Goal: Information Seeking & Learning: Learn about a topic

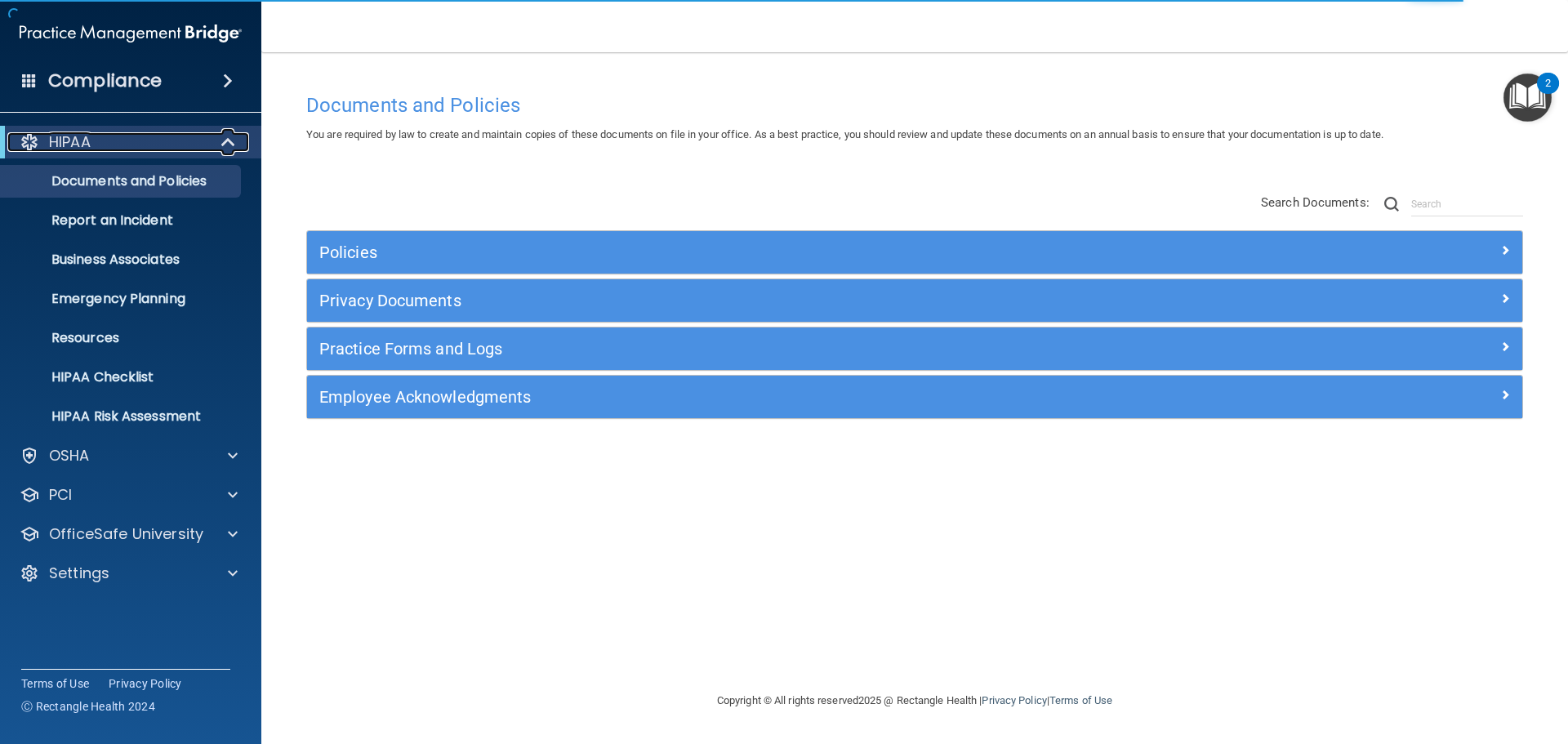
click at [228, 136] on span at bounding box center [230, 142] width 14 height 19
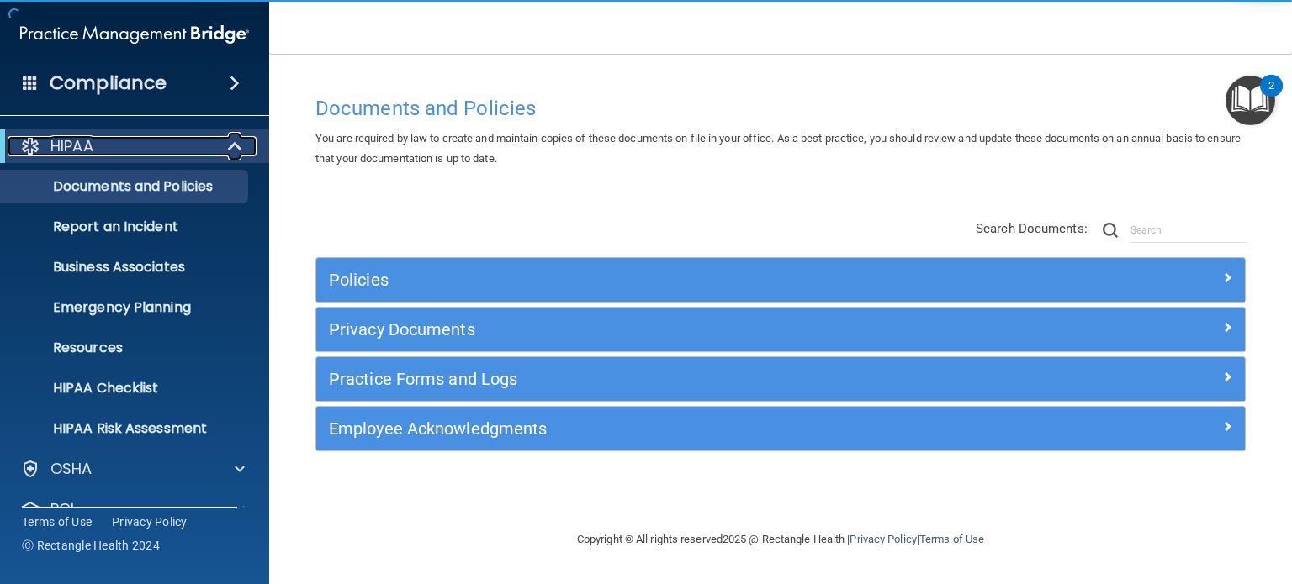
click at [239, 140] on span at bounding box center [237, 146] width 14 height 20
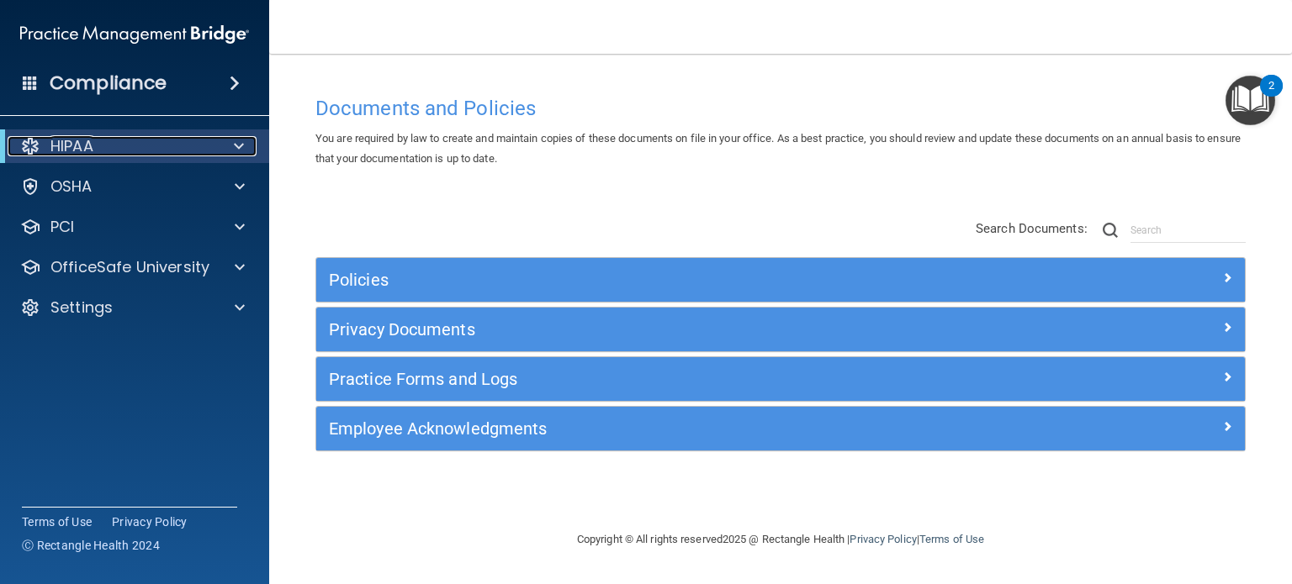
click at [232, 147] on div at bounding box center [235, 146] width 41 height 20
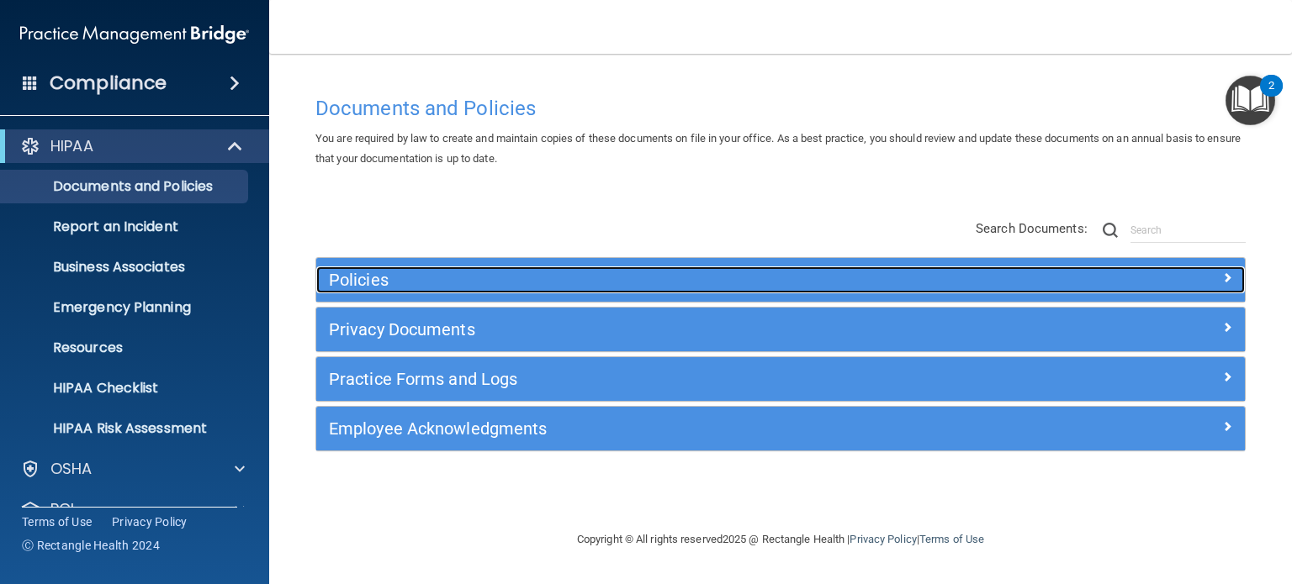
click at [357, 282] on h5 "Policies" at bounding box center [664, 280] width 671 height 19
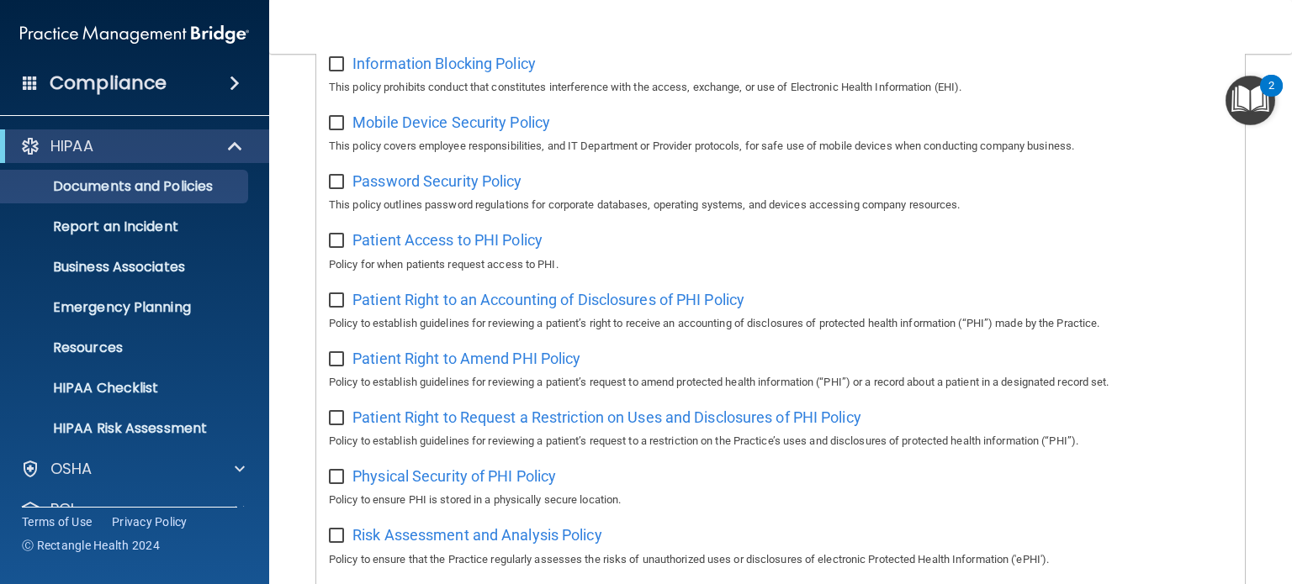
scroll to position [673, 0]
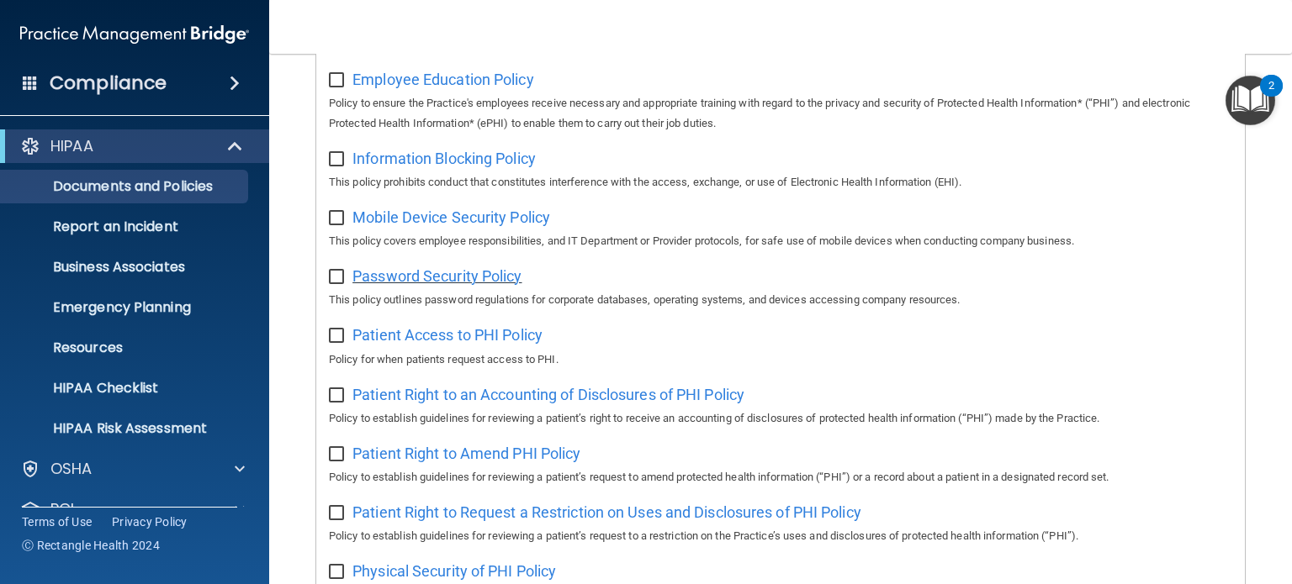
click at [442, 282] on span "Password Security Policy" at bounding box center [436, 276] width 169 height 18
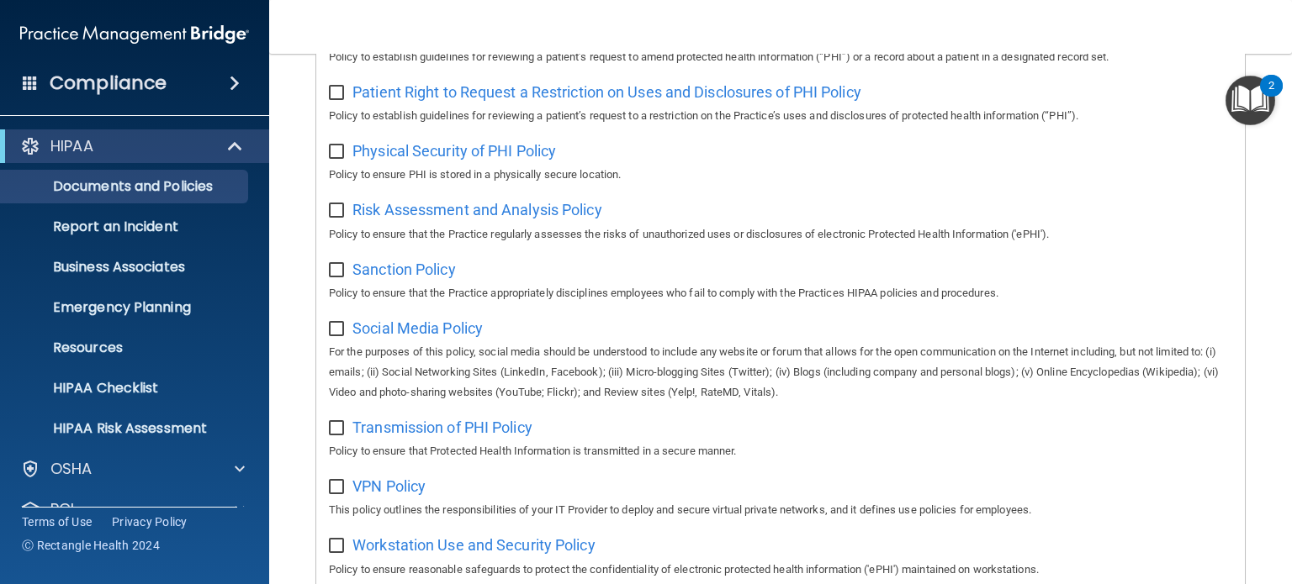
scroll to position [1346, 0]
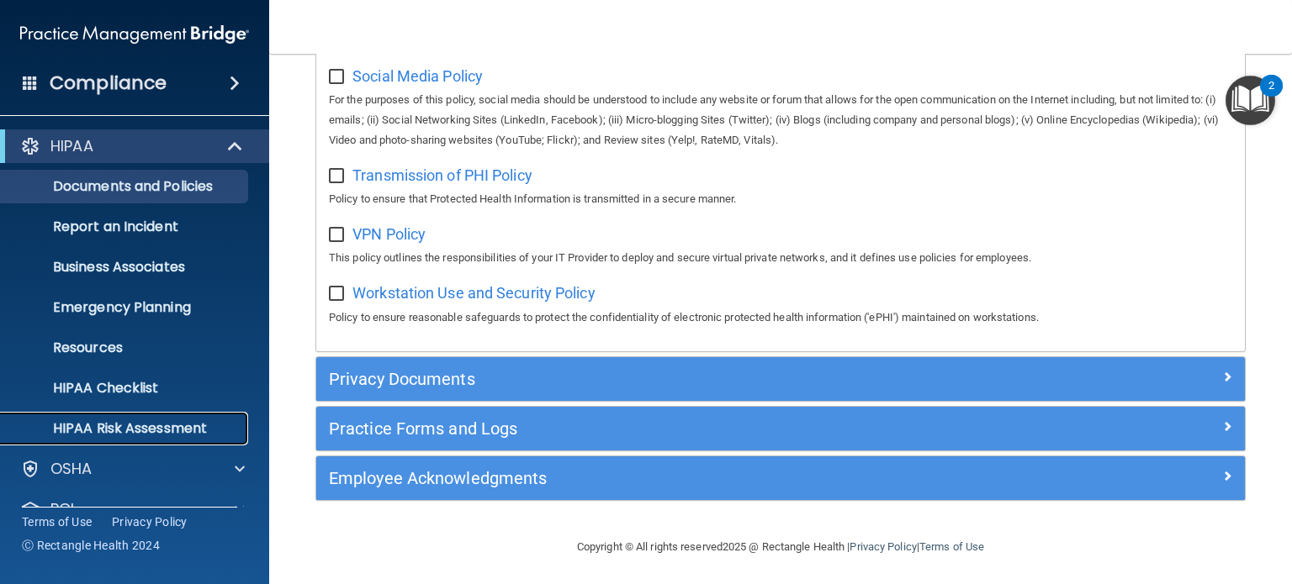
click at [193, 431] on p "HIPAA Risk Assessment" at bounding box center [126, 428] width 230 height 17
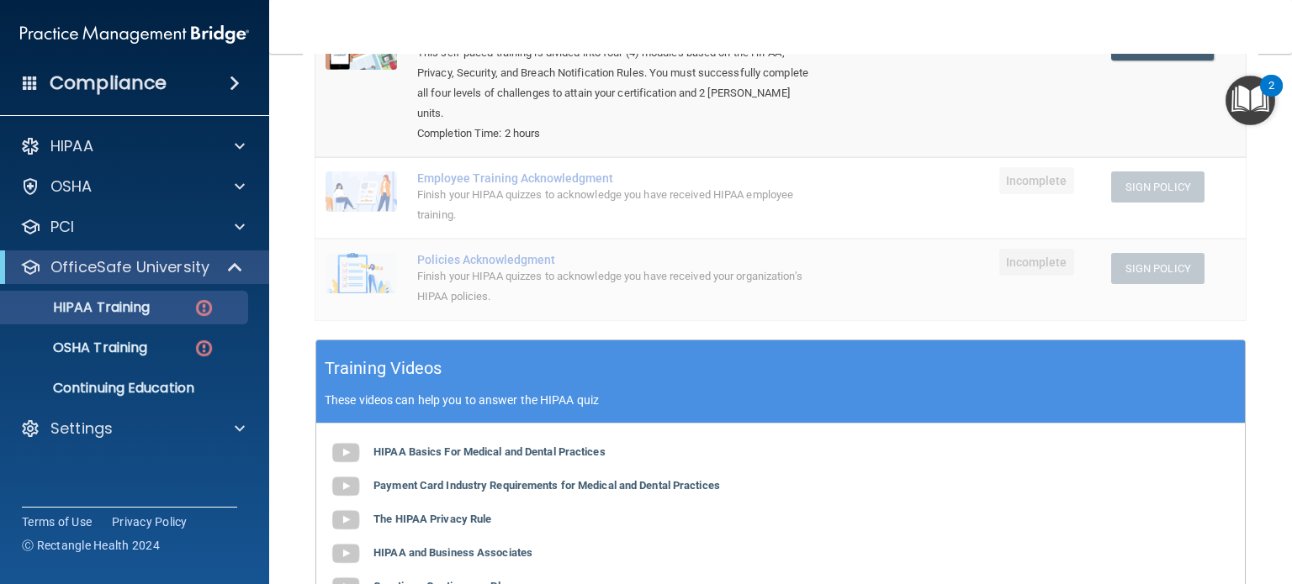
scroll to position [137, 0]
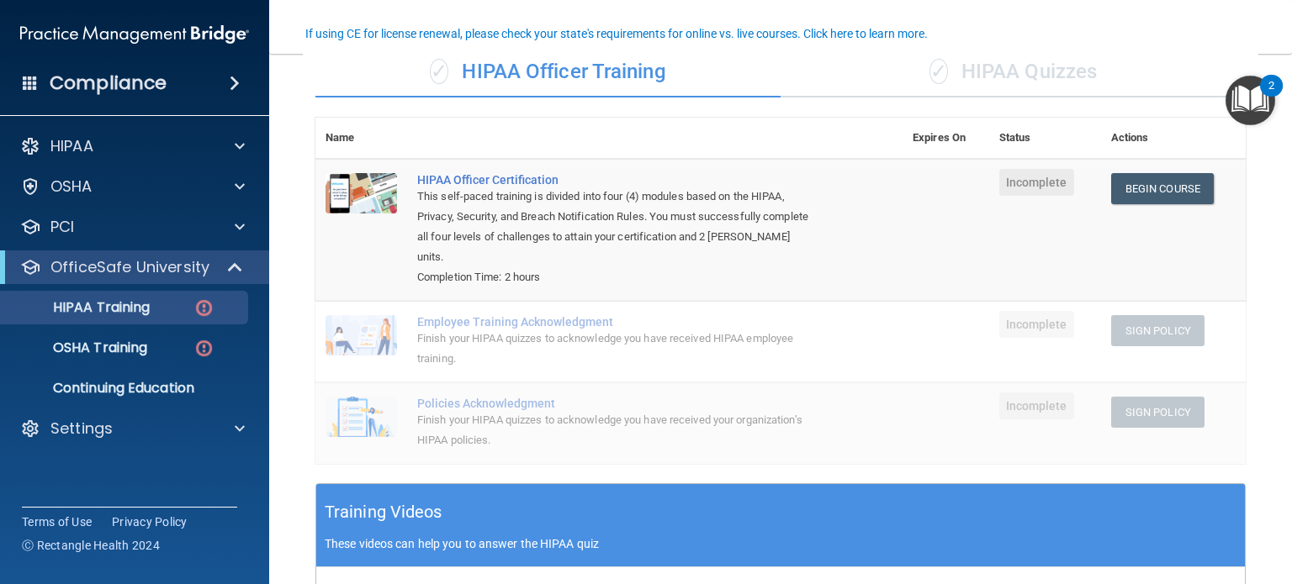
click at [1009, 63] on div "✓ HIPAA Quizzes" at bounding box center [1012, 72] width 465 height 50
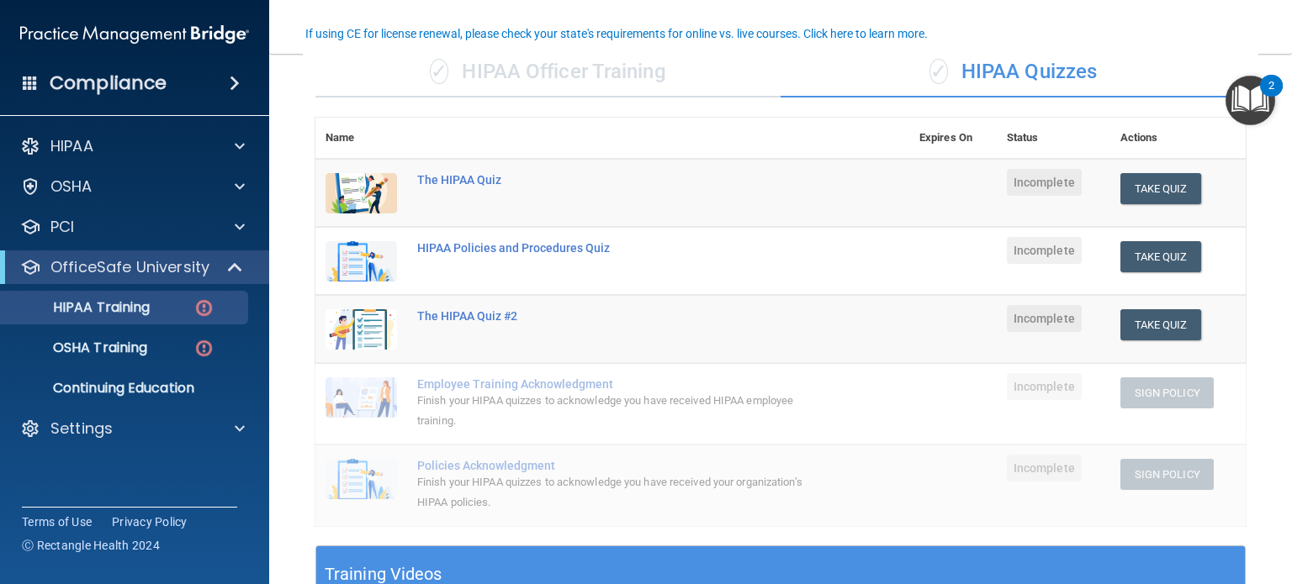
click at [619, 79] on div "✓ HIPAA Officer Training" at bounding box center [547, 72] width 465 height 50
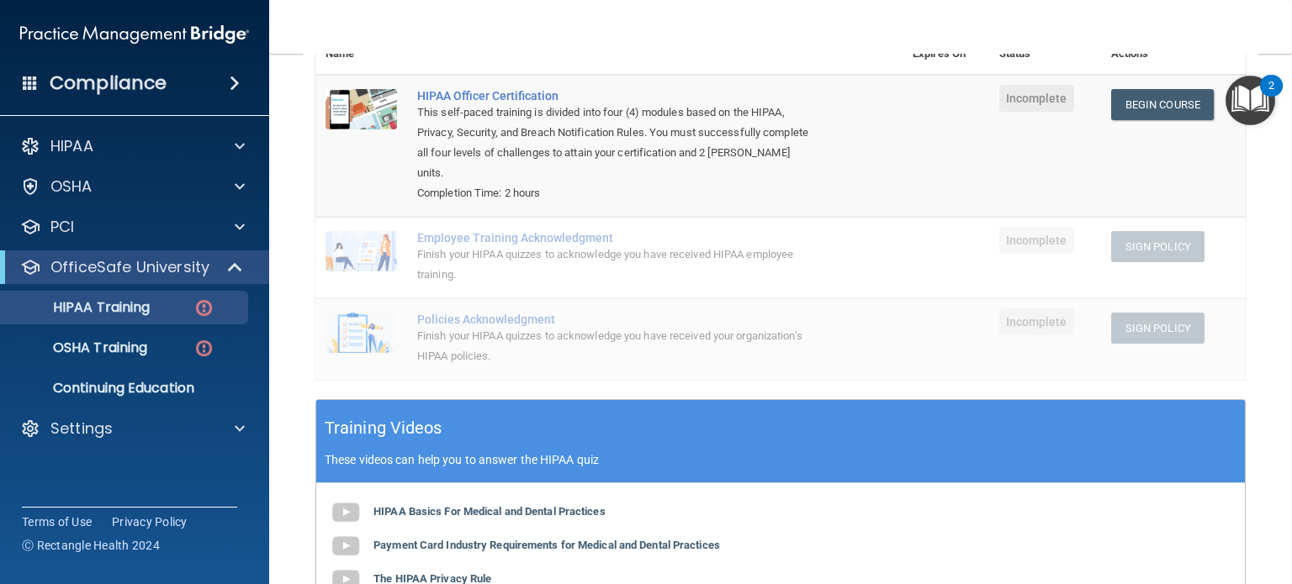
scroll to position [53, 0]
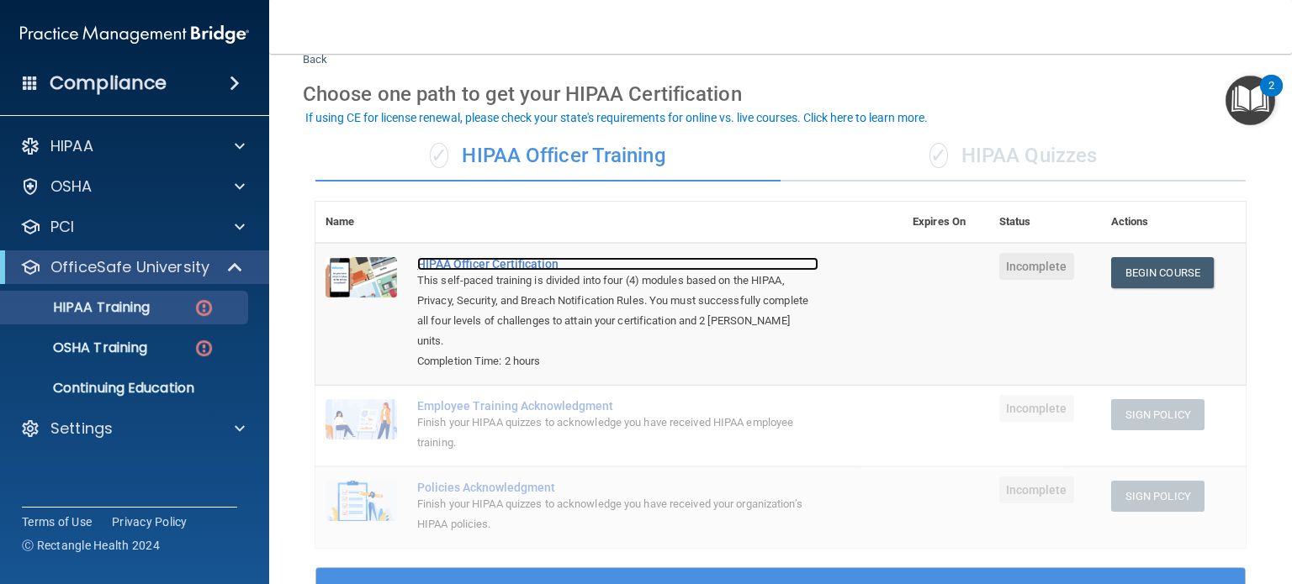
click at [511, 265] on div "HIPAA Officer Certification" at bounding box center [617, 263] width 401 height 13
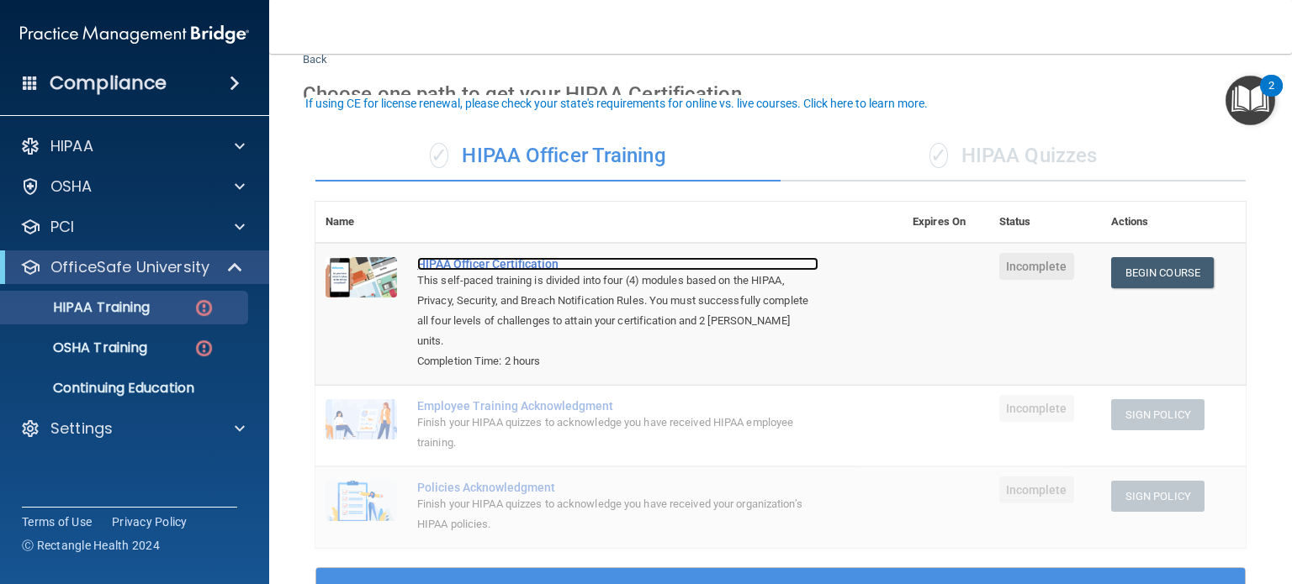
scroll to position [558, 0]
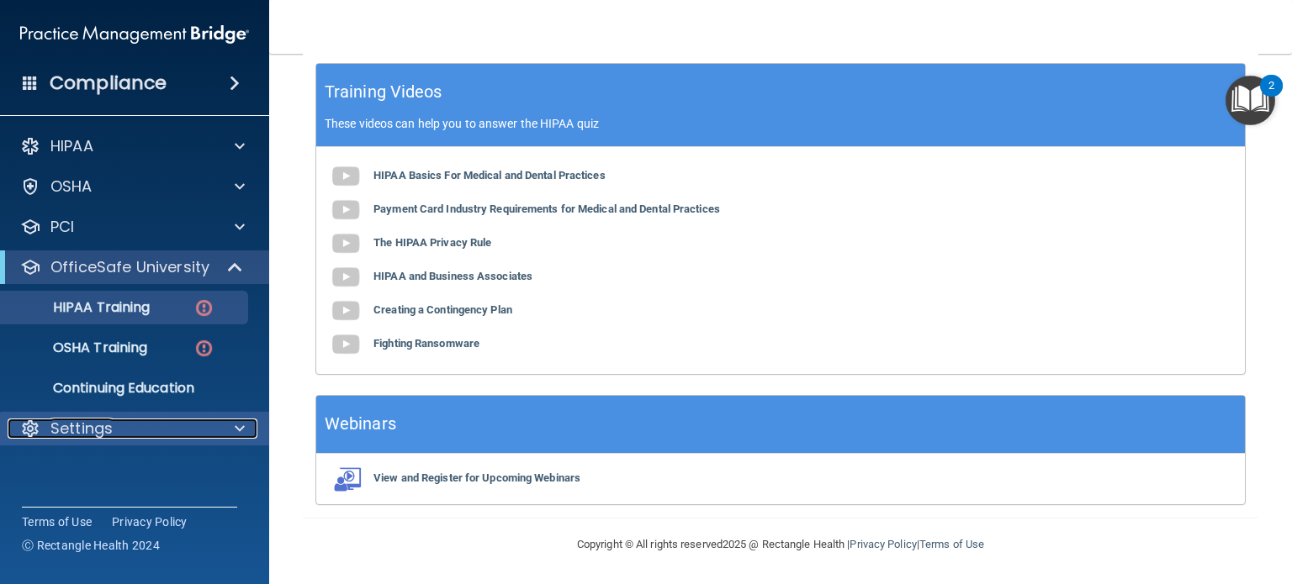
click at [184, 423] on div "Settings" at bounding box center [112, 429] width 209 height 20
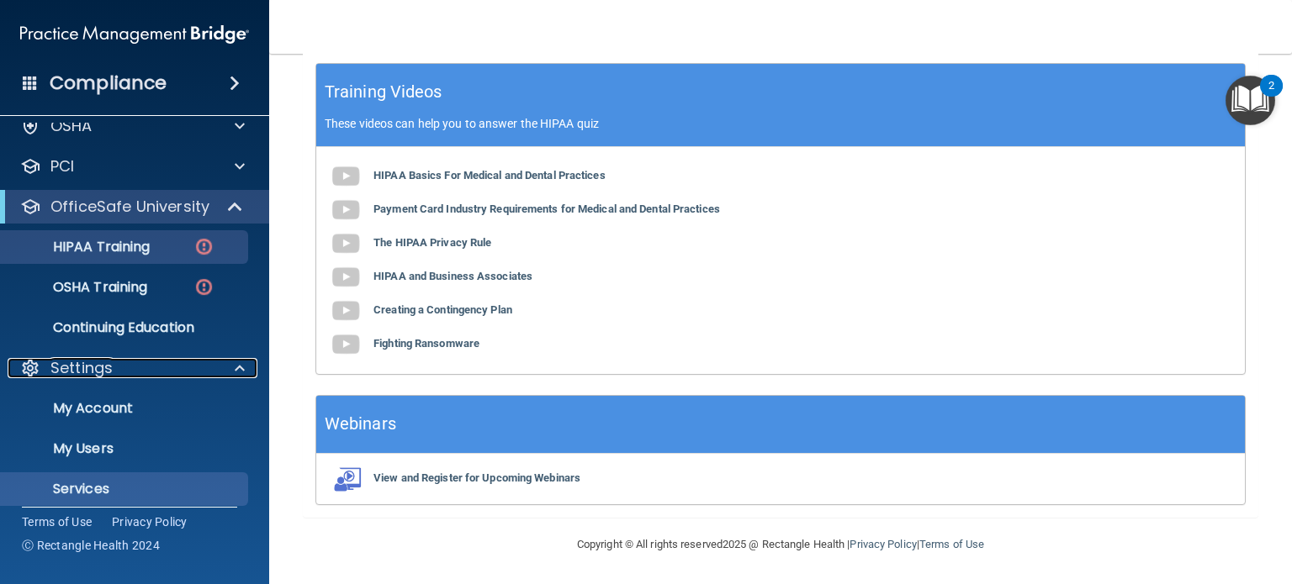
scroll to position [113, 0]
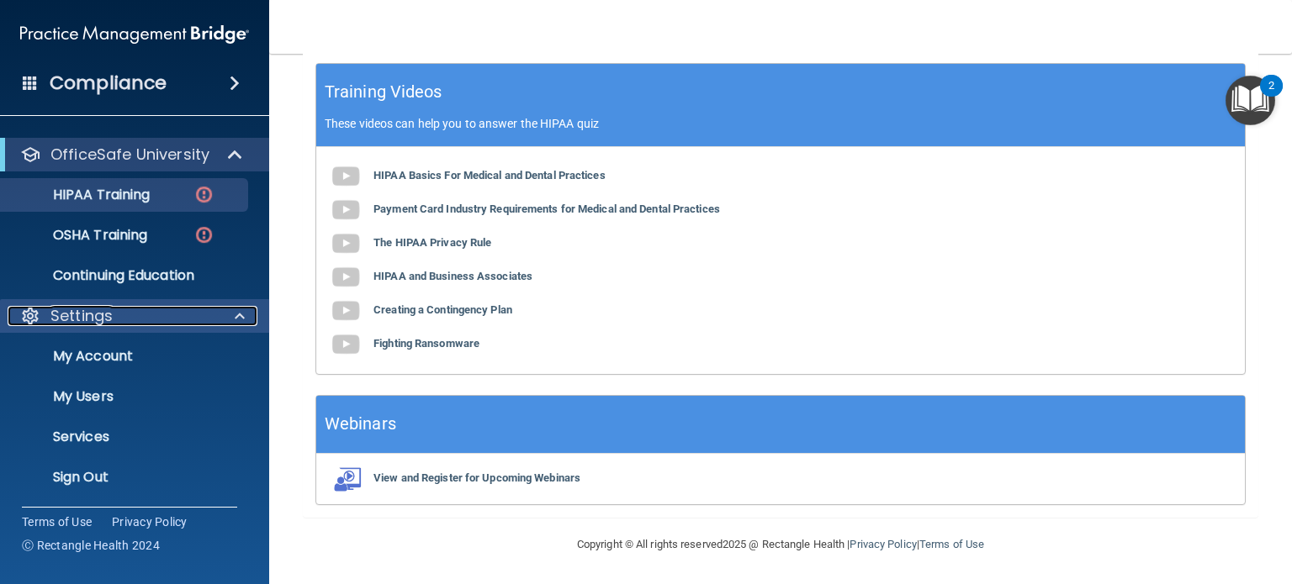
click at [237, 315] on span at bounding box center [240, 316] width 10 height 20
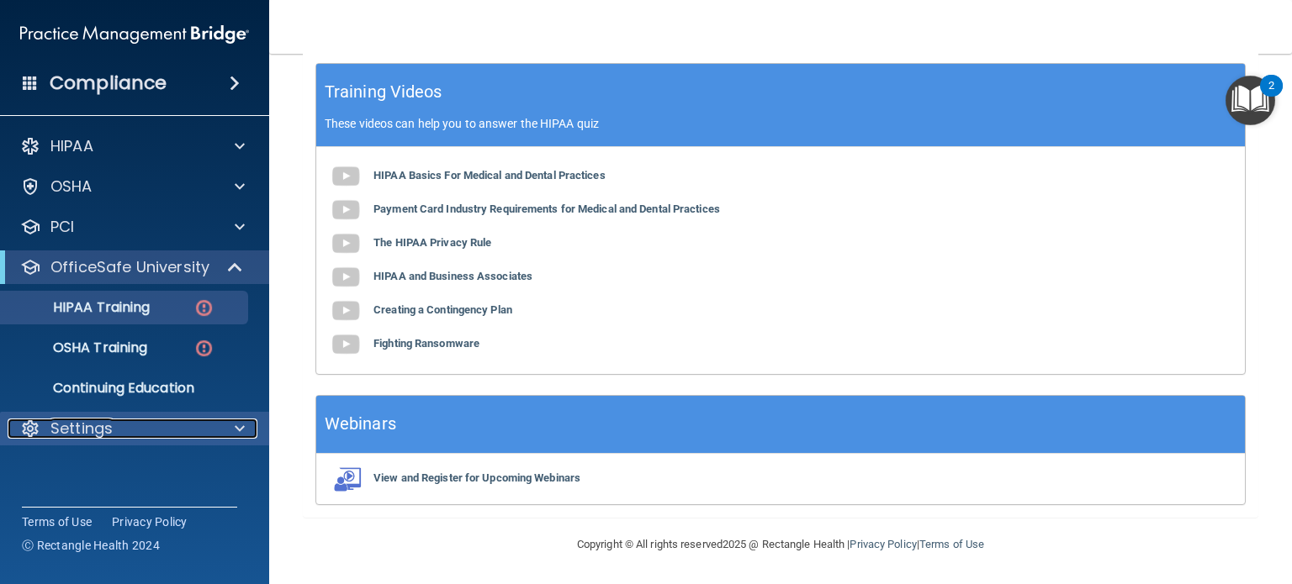
scroll to position [0, 0]
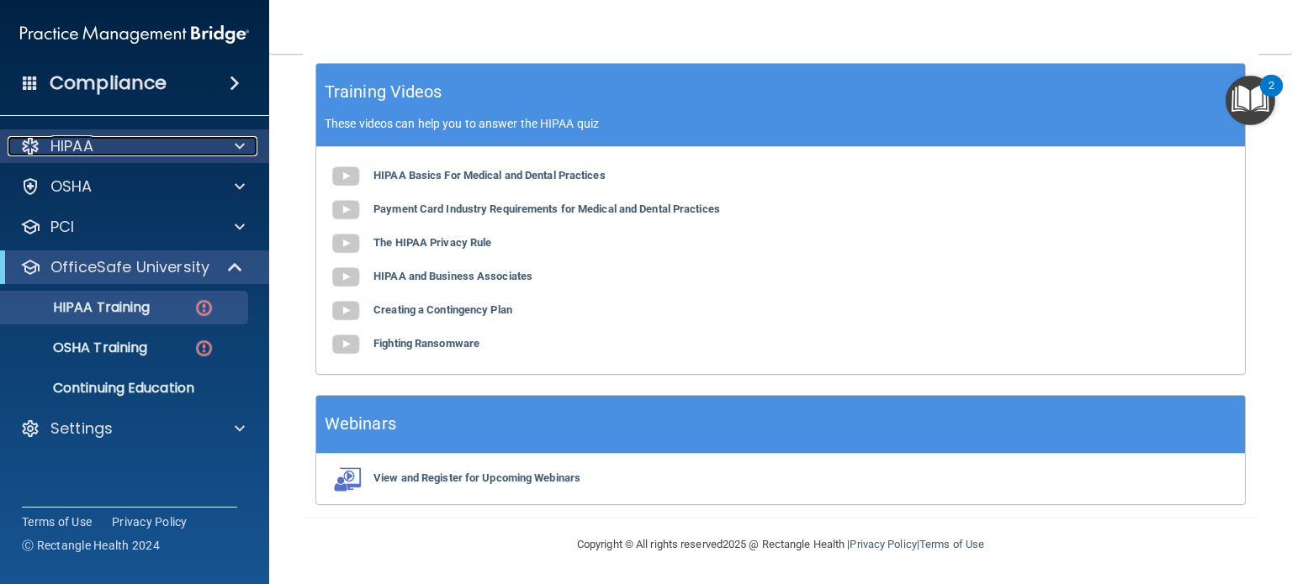
click at [238, 138] on span at bounding box center [240, 146] width 10 height 20
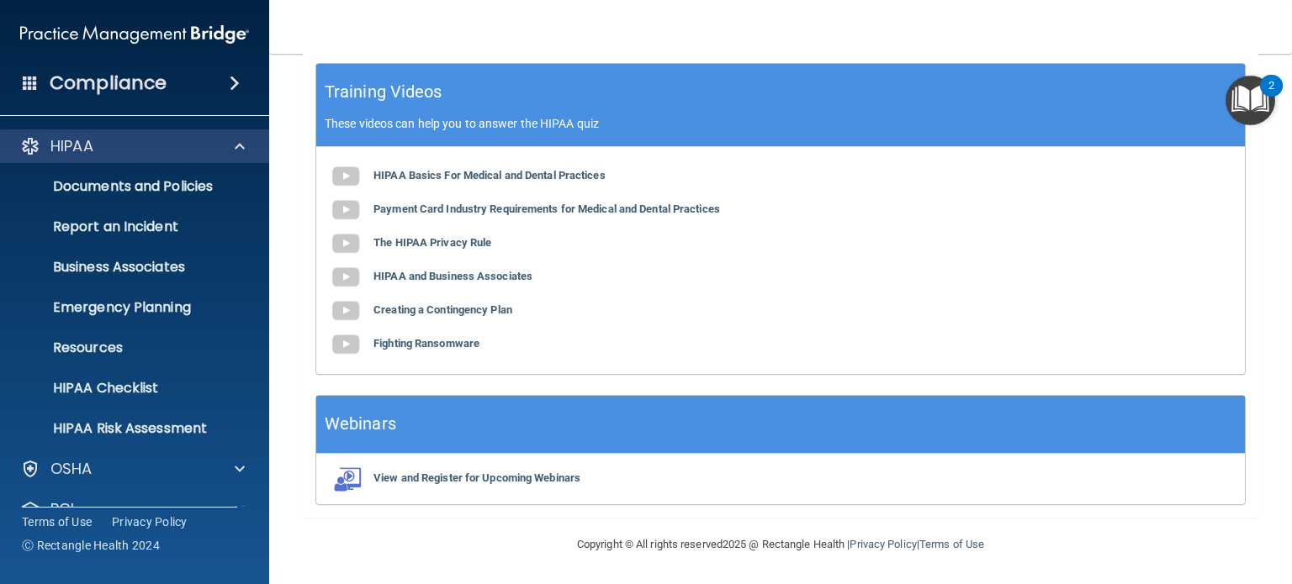
click at [244, 156] on div "HIPAA" at bounding box center [135, 147] width 270 height 34
click at [245, 151] on div at bounding box center [237, 146] width 42 height 20
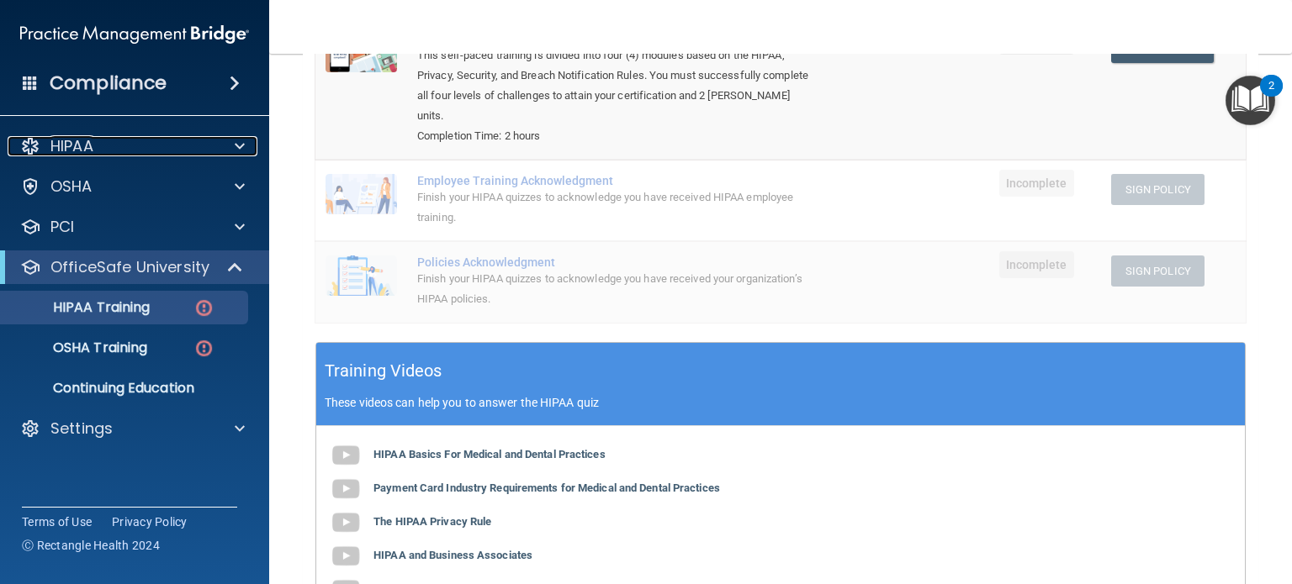
scroll to position [137, 0]
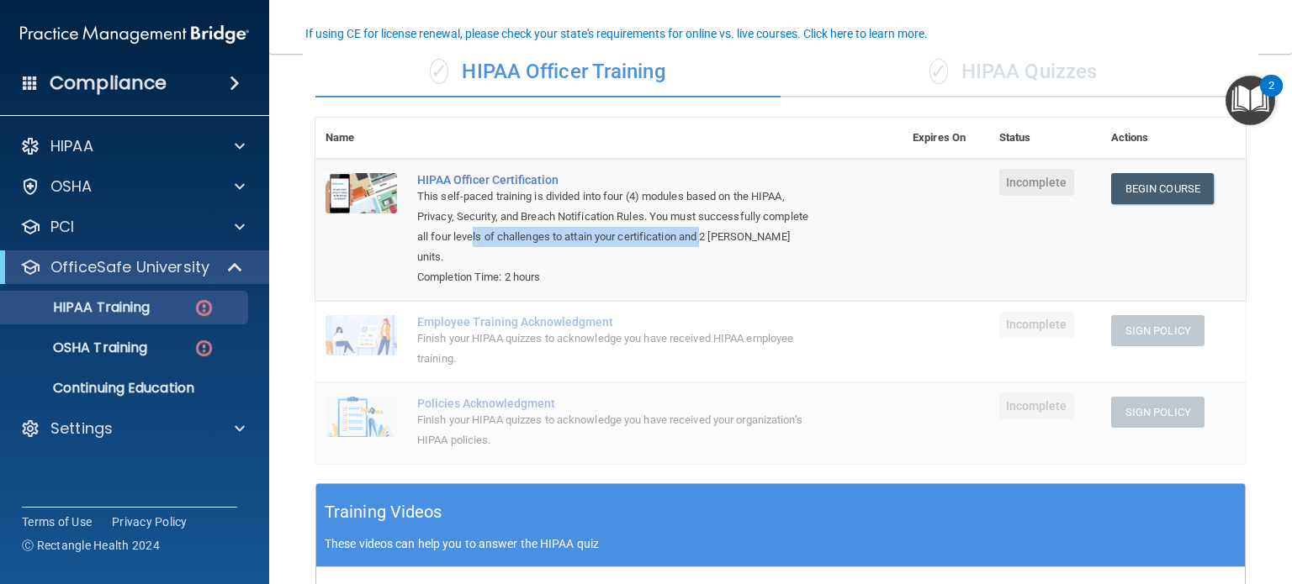
drag, startPoint x: 523, startPoint y: 238, endPoint x: 756, endPoint y: 235, distance: 233.0
click at [756, 235] on div "This self-paced training is divided into four (4) modules based on the HIPAA, P…" at bounding box center [617, 227] width 401 height 81
click at [697, 184] on div "HIPAA Officer Certification" at bounding box center [617, 179] width 401 height 13
drag, startPoint x: 802, startPoint y: 258, endPoint x: 783, endPoint y: 249, distance: 21.4
click at [801, 256] on div "This self-paced training is divided into four (4) modules based on the HIPAA, P…" at bounding box center [617, 227] width 401 height 81
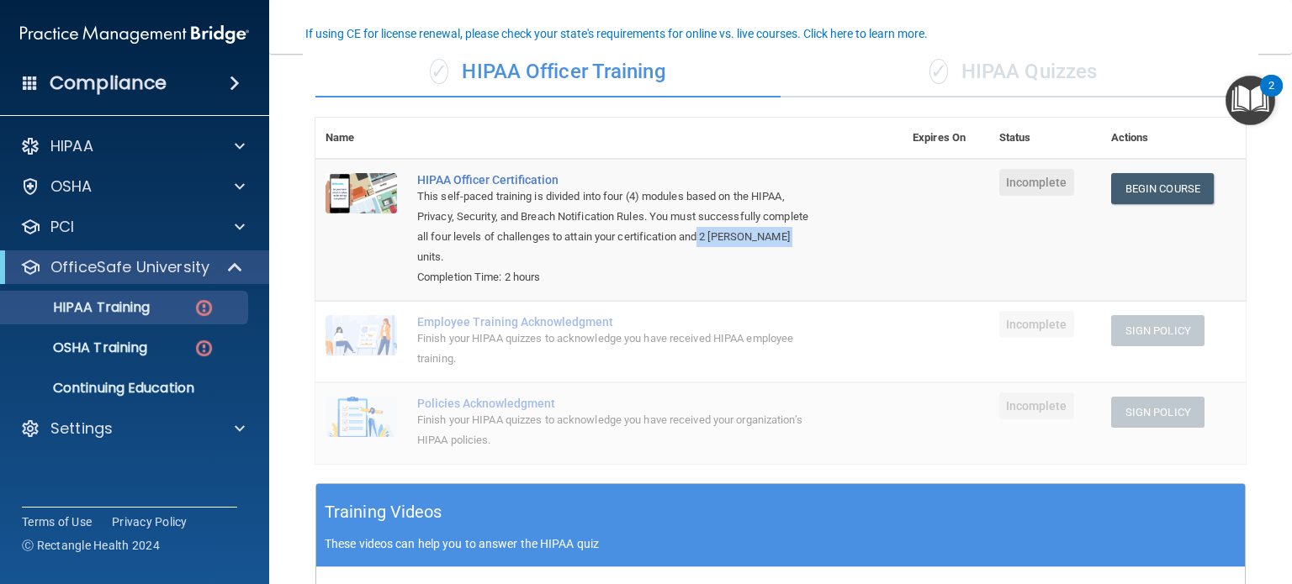
drag, startPoint x: 750, startPoint y: 231, endPoint x: 806, endPoint y: 253, distance: 59.7
click at [806, 253] on div "This self-paced training is divided into four (4) modules based on the HIPAA, P…" at bounding box center [617, 227] width 401 height 81
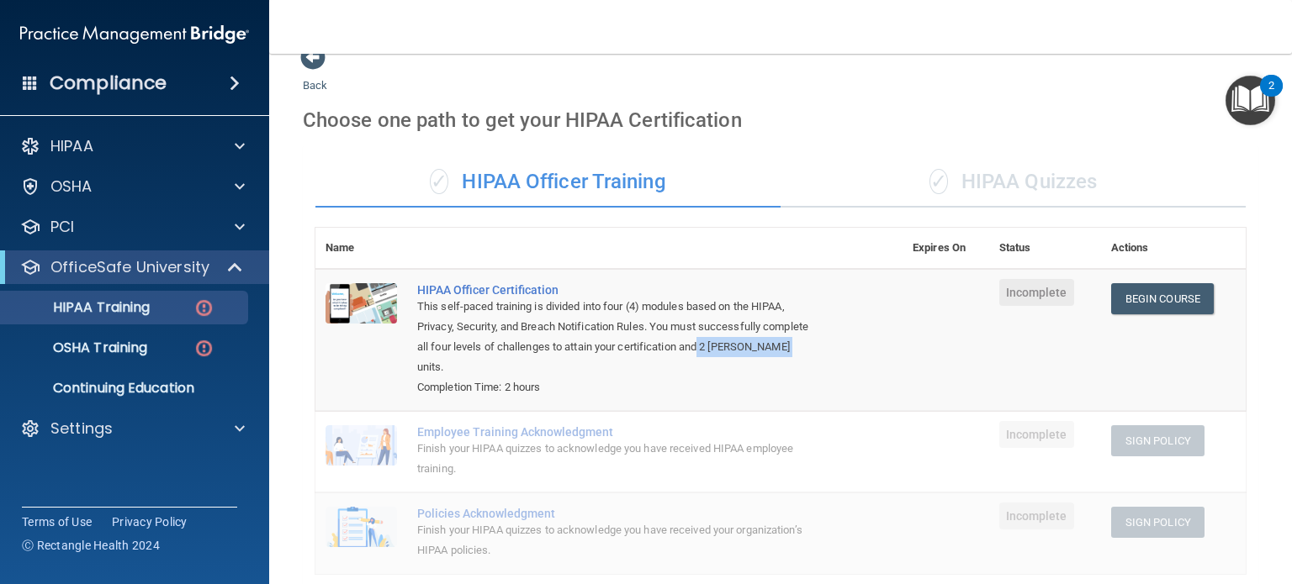
scroll to position [0, 0]
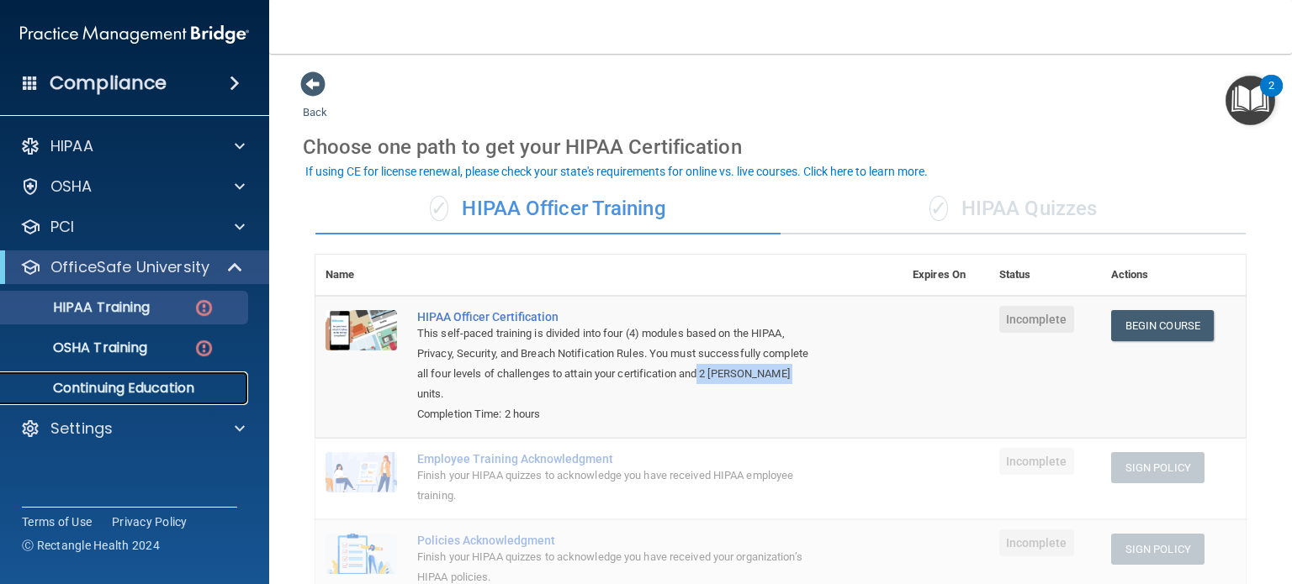
click at [148, 392] on p "Continuing Education" at bounding box center [126, 388] width 230 height 17
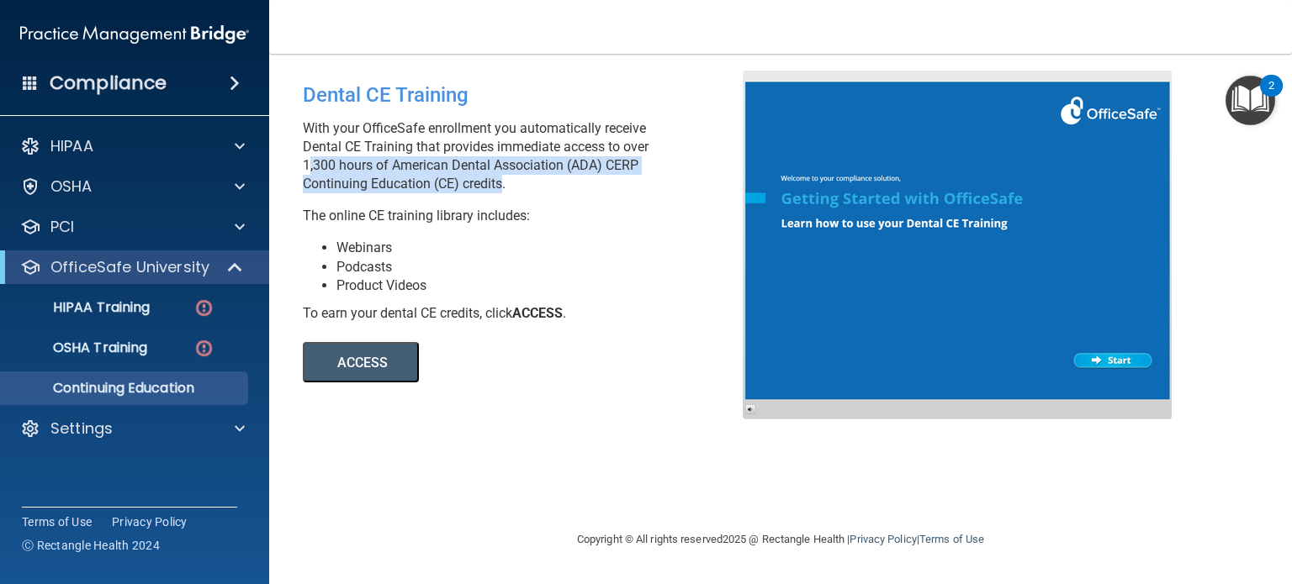
drag, startPoint x: 304, startPoint y: 164, endPoint x: 497, endPoint y: 181, distance: 193.3
click at [495, 180] on p "With your OfficeSafe enrollment you automatically receive Dental CE Training th…" at bounding box center [529, 156] width 452 height 74
click at [390, 361] on button "ACCESS" at bounding box center [361, 362] width 116 height 40
click at [239, 268] on span at bounding box center [237, 267] width 14 height 20
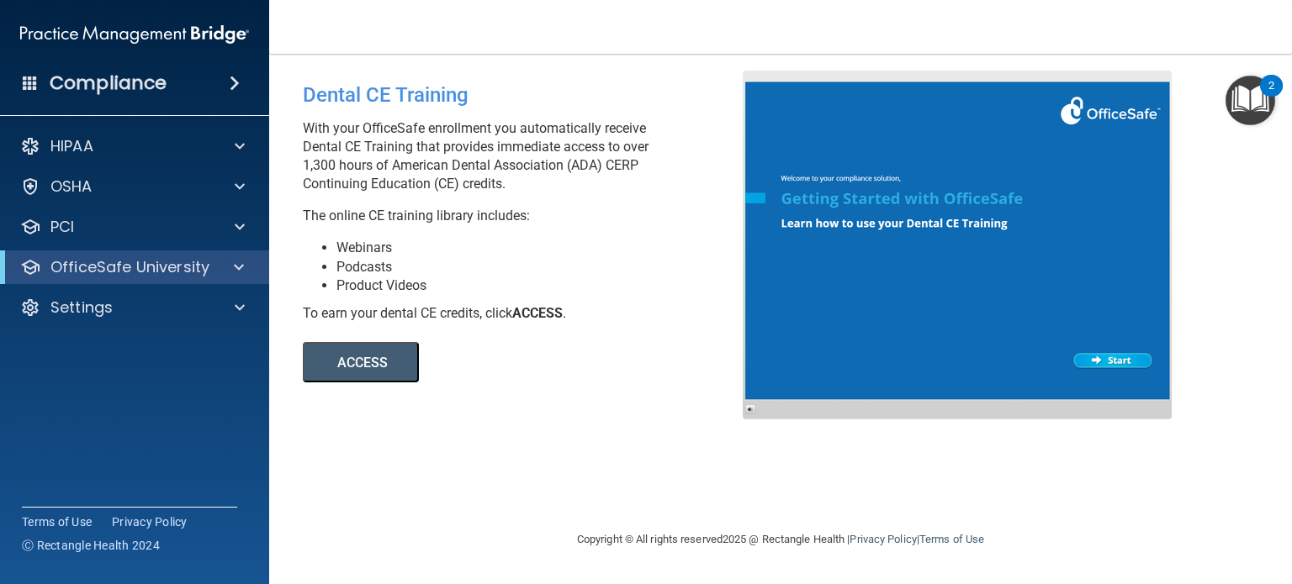
drag, startPoint x: 614, startPoint y: 420, endPoint x: 541, endPoint y: 375, distance: 85.7
click at [614, 420] on div "Dental CE Training With your OfficeSafe enrollment you automatically receive De…" at bounding box center [780, 292] width 955 height 442
